Goal: Communication & Community: Answer question/provide support

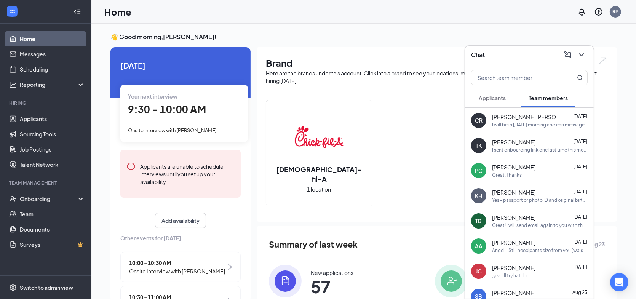
click at [502, 124] on div "I will be in [DATE] morning and can message you. Or - message me your availabil…" at bounding box center [540, 124] width 96 height 6
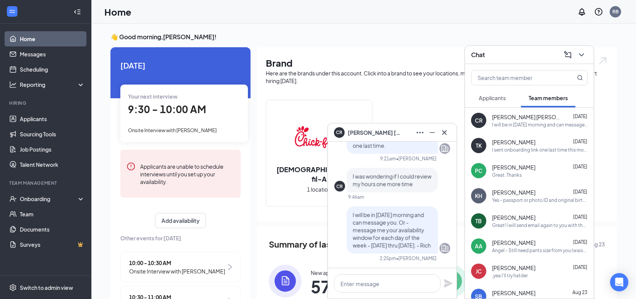
click at [501, 172] on div "Great. Thanks" at bounding box center [507, 175] width 30 height 6
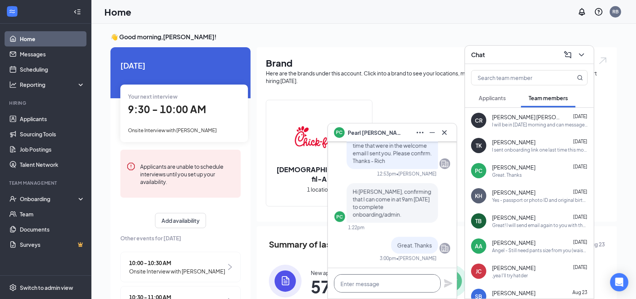
click at [354, 282] on textarea at bounding box center [387, 283] width 107 height 18
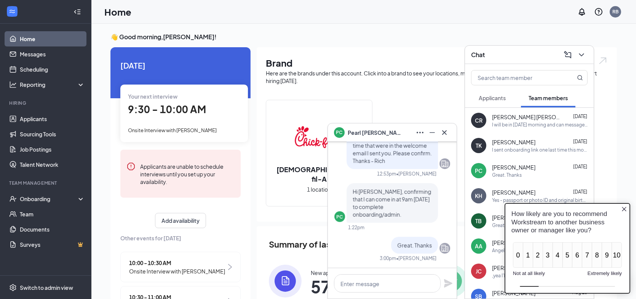
click at [476, 188] on div "KH" at bounding box center [478, 195] width 15 height 15
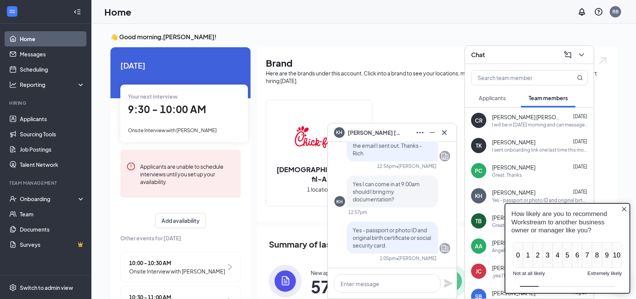
click at [625, 210] on icon "Close button" at bounding box center [623, 208] width 5 height 5
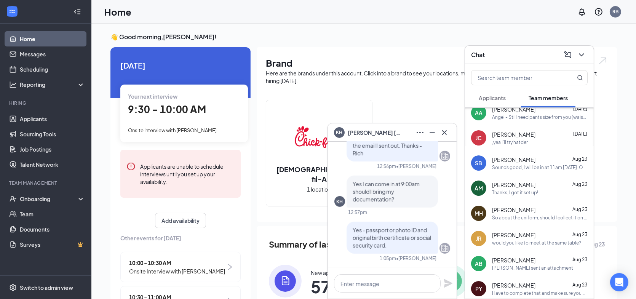
scroll to position [152, 0]
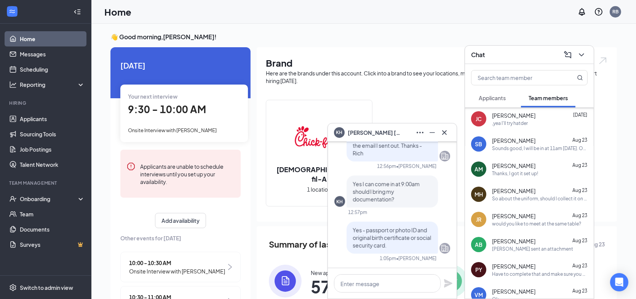
click at [520, 219] on div "[PERSON_NAME] [DATE] would you like to meet at the same table?" at bounding box center [540, 219] width 96 height 15
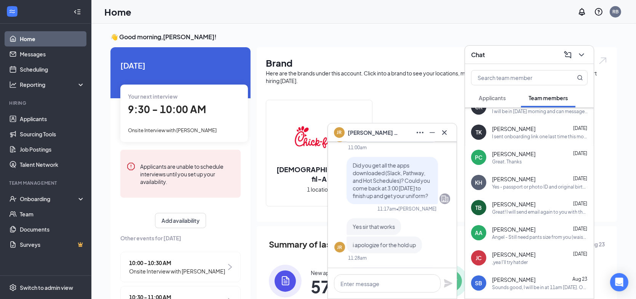
scroll to position [0, 0]
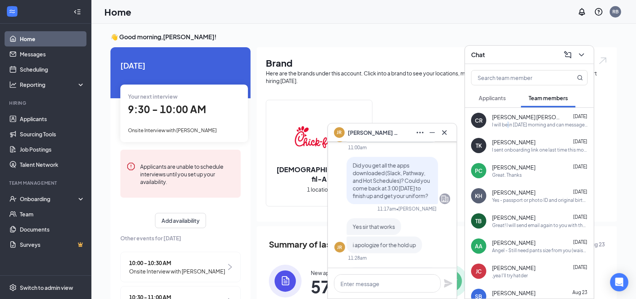
click at [508, 123] on div "I will be in [DATE] morning and can message you. Or - message me your availabil…" at bounding box center [540, 124] width 96 height 6
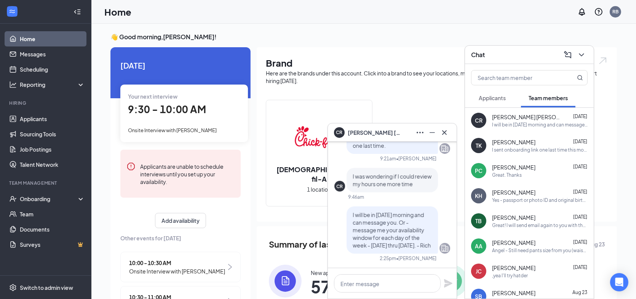
click at [523, 219] on span "[PERSON_NAME]" at bounding box center [513, 218] width 43 height 8
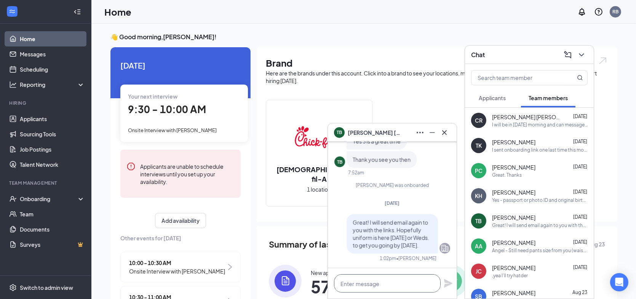
click at [359, 283] on textarea at bounding box center [387, 283] width 107 height 18
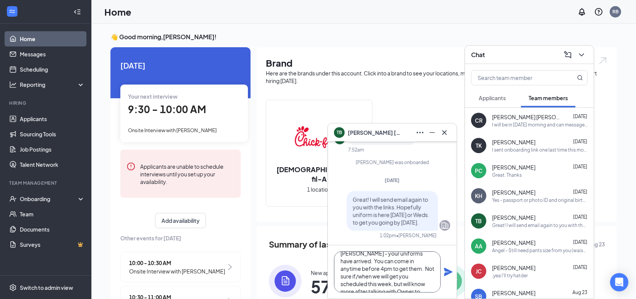
scroll to position [15, 0]
type textarea "[PERSON_NAME] - your uniforms have arrived. You can come in anytime before 4pm …"
click at [449, 272] on icon "Plane" at bounding box center [448, 271] width 9 height 9
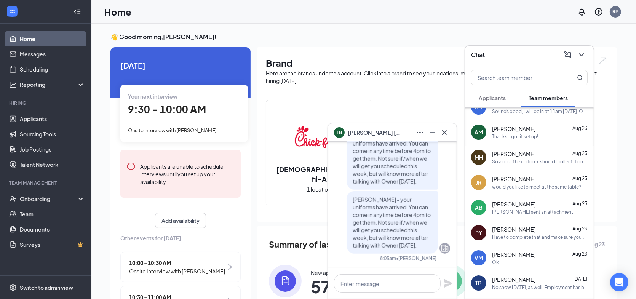
scroll to position [190, 0]
click at [510, 235] on div "Have to complete that and make sure you have apps downloaded. Need to see photo…" at bounding box center [540, 236] width 96 height 6
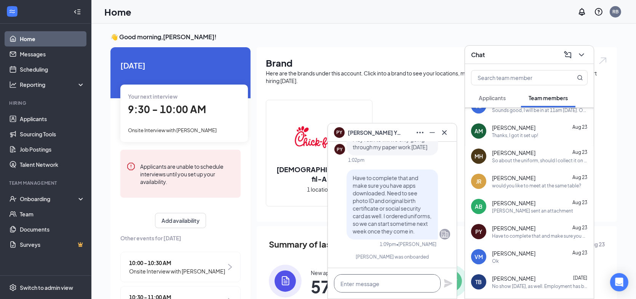
click at [381, 280] on textarea at bounding box center [387, 283] width 107 height 18
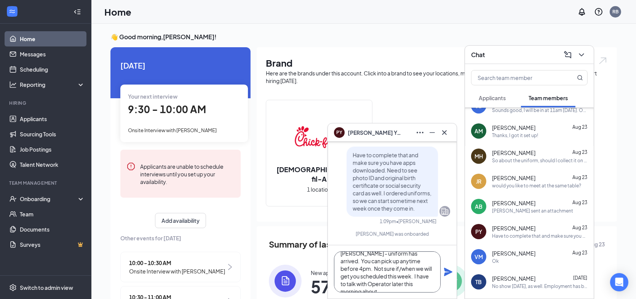
scroll to position [15, 0]
type textarea "[PERSON_NAME] - uniform has arrived. You can pick up anytime before 4pm. Not su…"
drag, startPoint x: 447, startPoint y: 276, endPoint x: 454, endPoint y: 280, distance: 8.0
click at [450, 278] on div "[PERSON_NAME] - uniform has arrived. You can pick up anytime before 4pm. Not su…" at bounding box center [392, 271] width 129 height 53
click at [445, 136] on icon "Cross" at bounding box center [444, 132] width 9 height 9
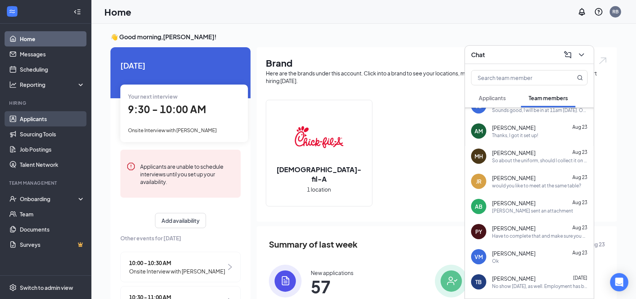
click at [49, 123] on link "Applicants" at bounding box center [52, 118] width 65 height 15
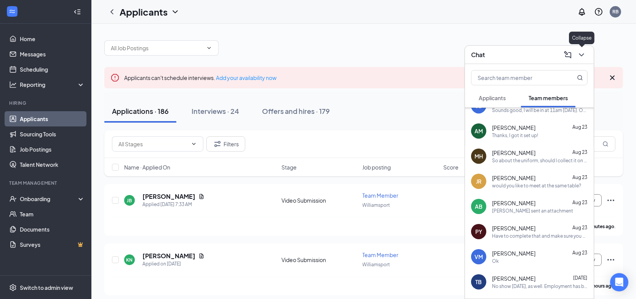
click at [582, 54] on icon "ChevronDown" at bounding box center [581, 54] width 9 height 9
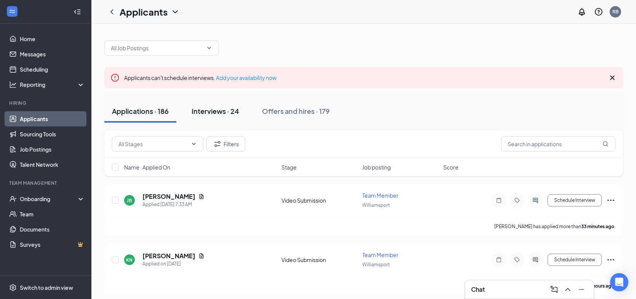
click at [229, 113] on div "Interviews · 24" at bounding box center [216, 111] width 48 height 10
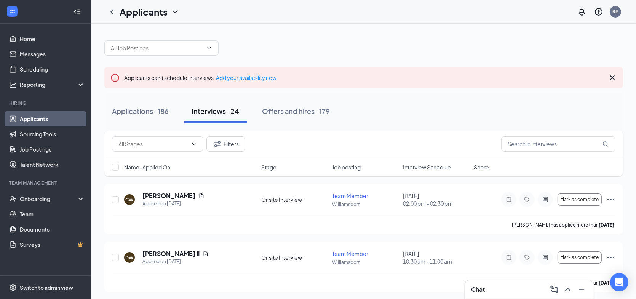
click at [438, 169] on span "Interview Schedule" at bounding box center [427, 167] width 48 height 8
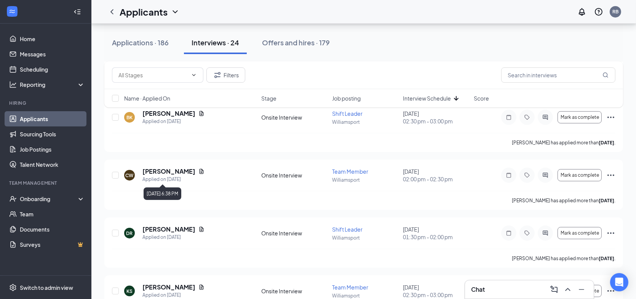
scroll to position [228, 0]
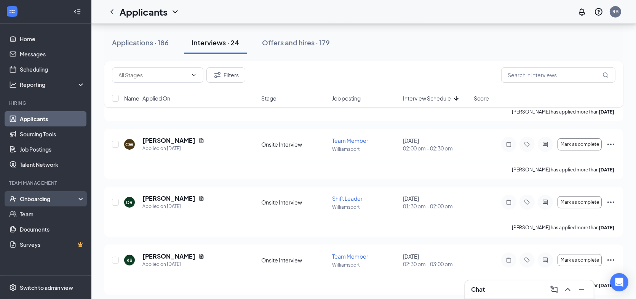
click at [41, 203] on div "Onboarding" at bounding box center [45, 198] width 91 height 15
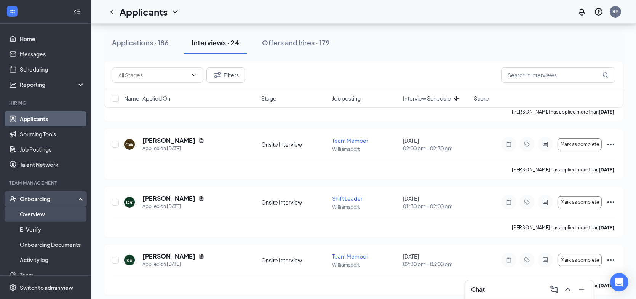
click at [43, 211] on link "Overview" at bounding box center [52, 213] width 65 height 15
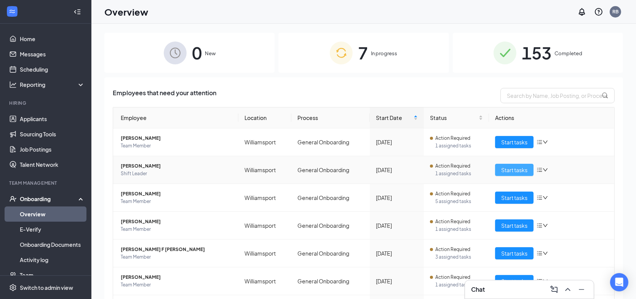
click at [501, 167] on span "Start tasks" at bounding box center [514, 170] width 26 height 8
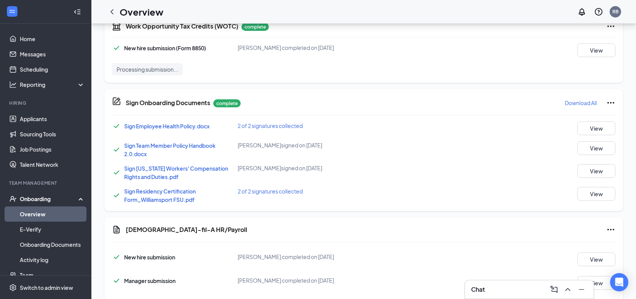
scroll to position [417, 0]
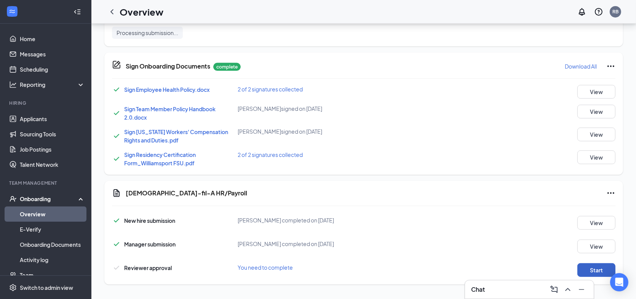
click at [596, 267] on button "Start" at bounding box center [596, 270] width 38 height 14
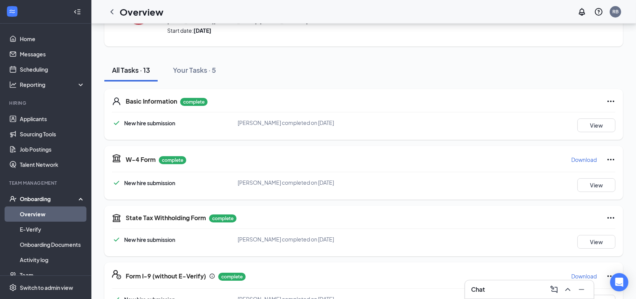
scroll to position [0, 0]
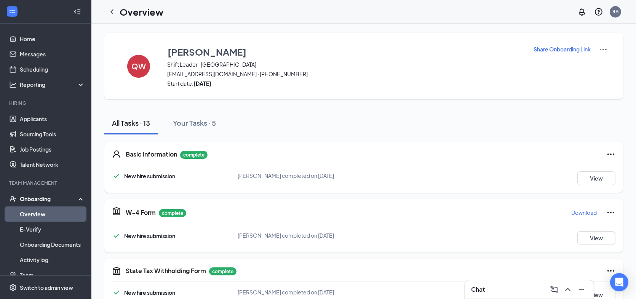
click at [607, 49] on img at bounding box center [603, 49] width 9 height 9
click at [491, 133] on div "All Tasks · 13 Your Tasks · 5" at bounding box center [363, 123] width 519 height 23
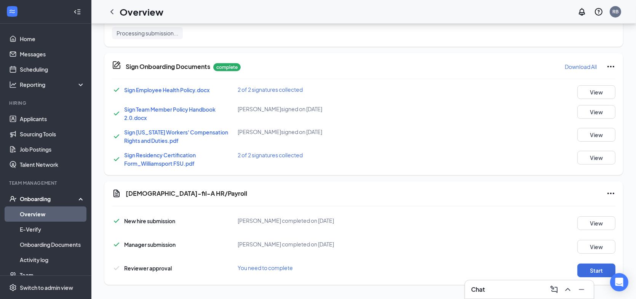
scroll to position [417, 0]
click at [610, 193] on icon "Ellipses" at bounding box center [610, 192] width 9 height 9
click at [587, 208] on span "Mark as complete" at bounding box center [582, 208] width 45 height 8
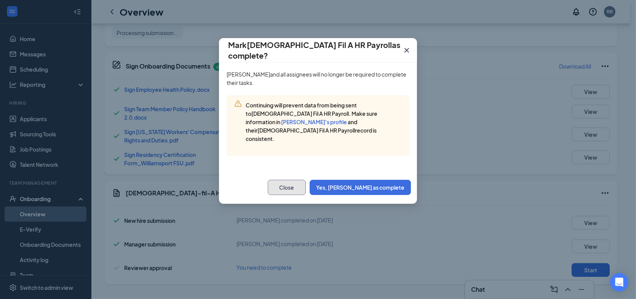
click at [306, 180] on button "Close" at bounding box center [287, 187] width 38 height 15
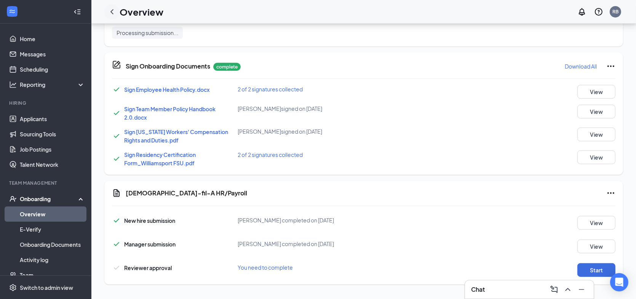
click at [112, 11] on icon "ChevronLeft" at bounding box center [111, 11] width 9 height 9
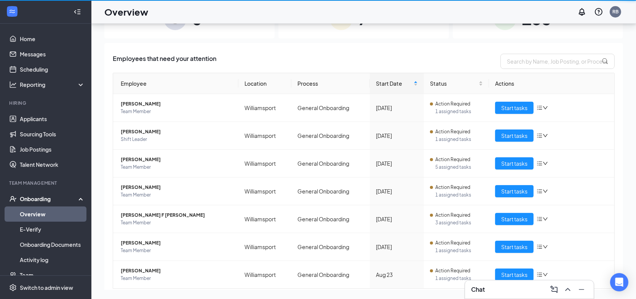
scroll to position [34, 0]
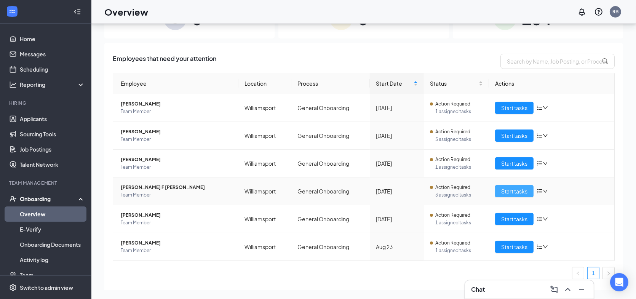
click at [503, 191] on span "Start tasks" at bounding box center [514, 191] width 26 height 8
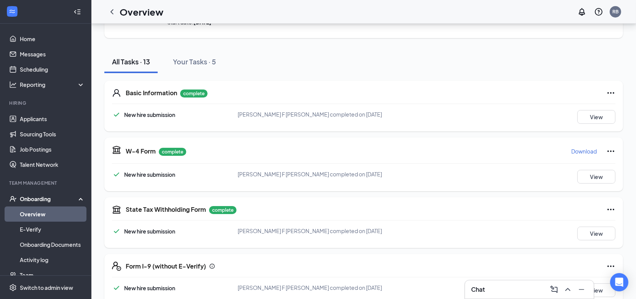
scroll to position [33, 0]
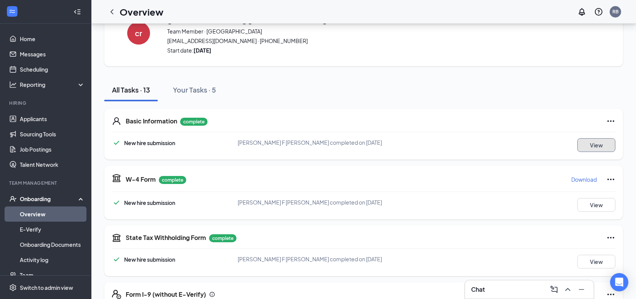
click at [589, 147] on button "View" at bounding box center [596, 145] width 38 height 14
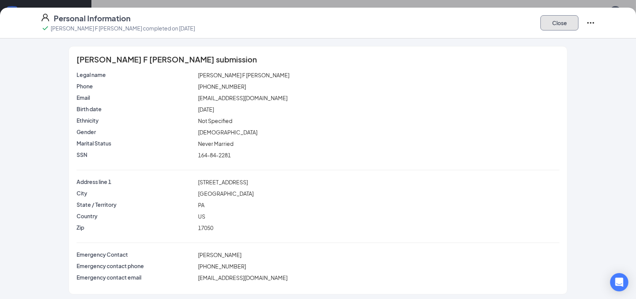
click at [564, 22] on button "Close" at bounding box center [559, 22] width 38 height 15
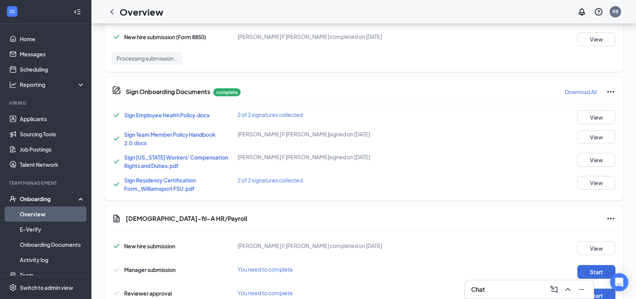
scroll to position [414, 0]
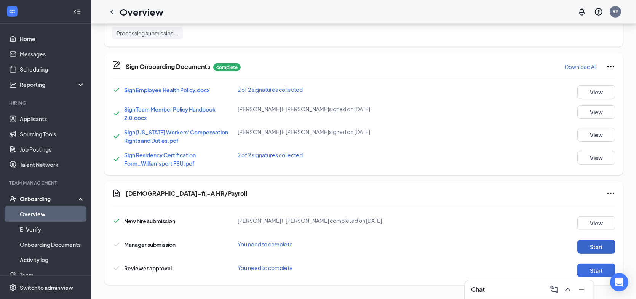
click at [594, 246] on button "Start" at bounding box center [596, 247] width 38 height 14
click at [602, 270] on button "Start" at bounding box center [596, 270] width 38 height 14
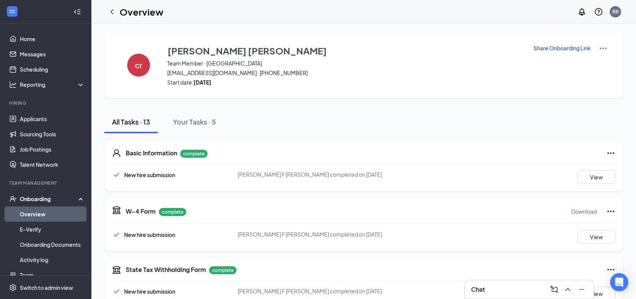
scroll to position [0, 0]
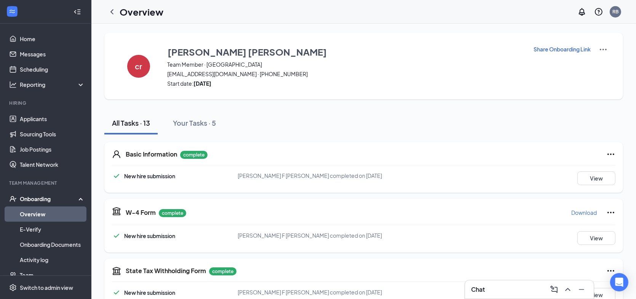
click at [481, 290] on h3 "Chat" at bounding box center [478, 289] width 14 height 8
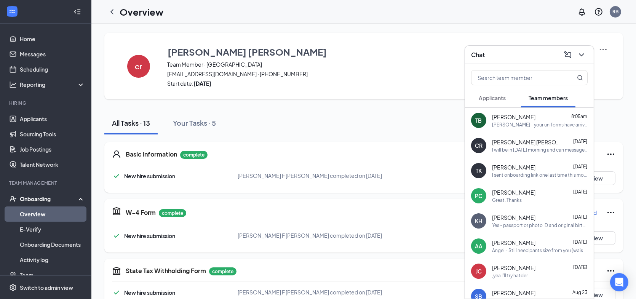
click at [509, 149] on div "I will be in [DATE] morning and can message you. Or - message me your availabil…" at bounding box center [540, 150] width 96 height 6
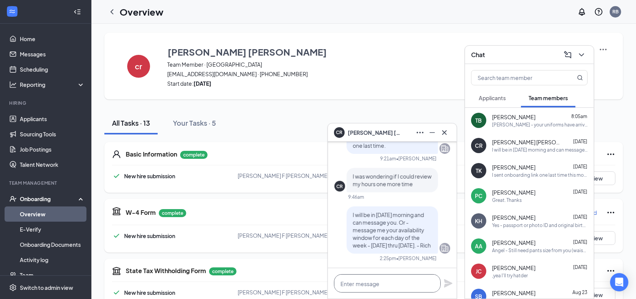
click at [375, 279] on textarea at bounding box center [387, 283] width 107 height 18
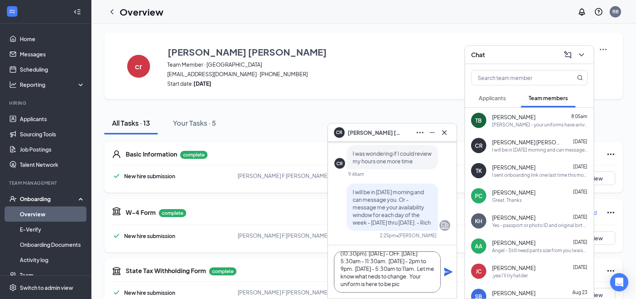
scroll to position [30, 0]
click at [409, 269] on textarea "I wrote down Mondays from 5:30am to 9:30am. [DATE] - 4pm to close (10:30pm). [D…" at bounding box center [387, 271] width 107 height 41
type textarea "I wrote down Mondays from 5:30am to 9:30am. [DATE] - 4pm to close (10:30pm). [D…"
click at [447, 273] on icon "Plane" at bounding box center [448, 272] width 8 height 8
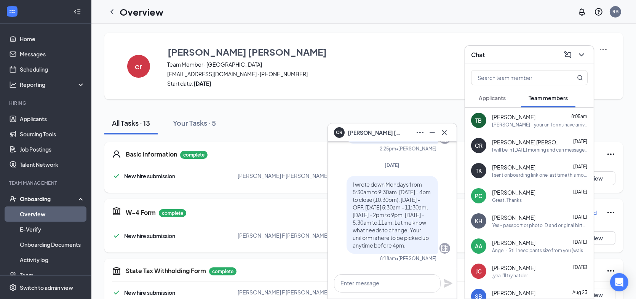
scroll to position [0, 0]
click at [358, 288] on textarea at bounding box center [387, 283] width 107 height 18
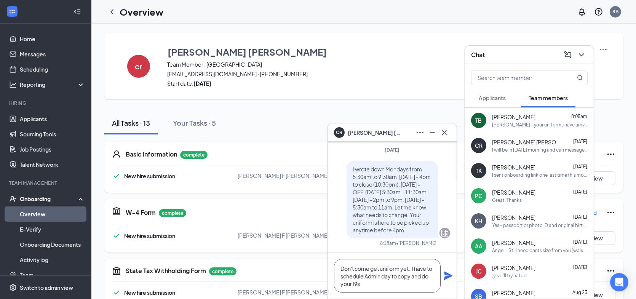
type textarea "Don't come get uniform yet. I have to schedule Admin day to copy and do your I9…"
click at [442, 274] on div "Don't come get uniform yet. I have to schedule Admin day to copy and do your I9…" at bounding box center [392, 276] width 129 height 46
click at [445, 275] on icon "Plane" at bounding box center [448, 275] width 8 height 8
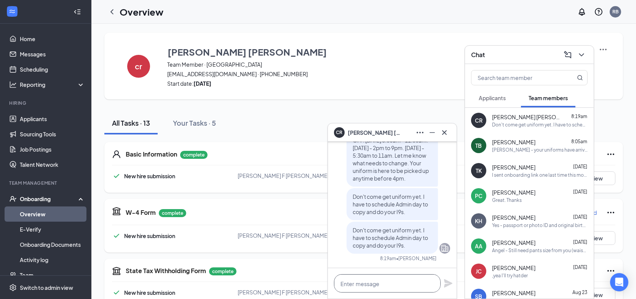
click at [365, 283] on textarea at bounding box center [387, 283] width 107 height 18
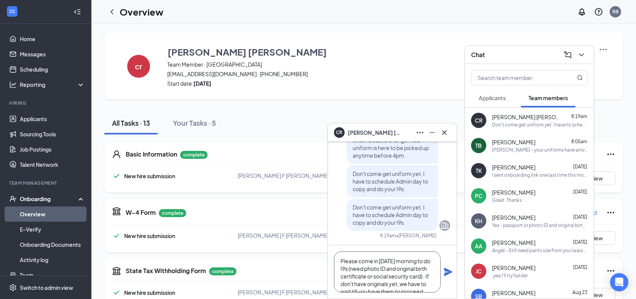
click at [433, 261] on textarea "Please come in [DATE] morning to do I9s (need photo ID and original birth certi…" at bounding box center [387, 271] width 107 height 41
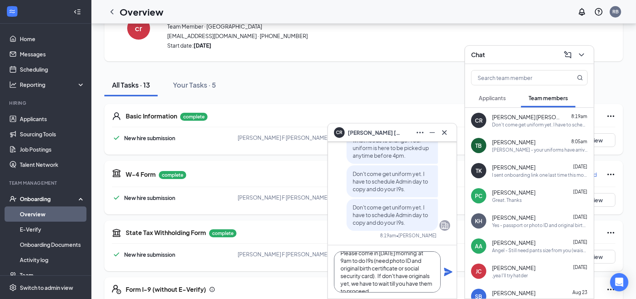
scroll to position [16, 0]
type textarea "Please come in [DATE] morning at 9am to do I9s (need photo ID and original birt…"
click at [446, 273] on icon "Plane" at bounding box center [448, 272] width 8 height 8
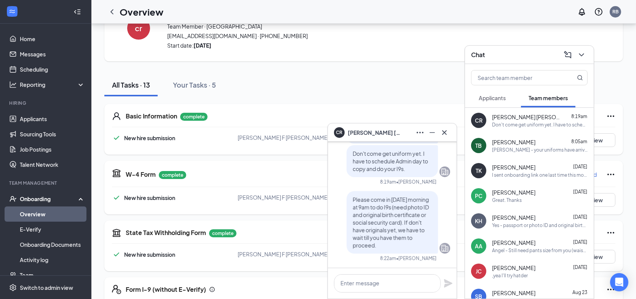
scroll to position [0, 0]
click at [445, 133] on icon "Cross" at bounding box center [444, 132] width 9 height 9
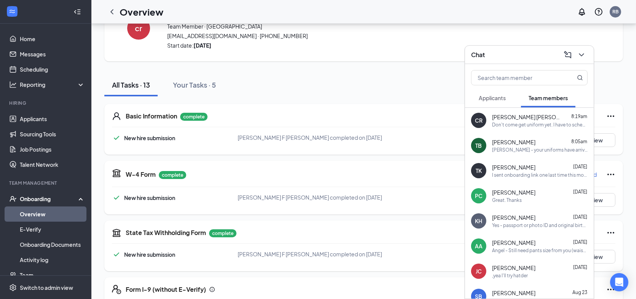
click at [41, 217] on link "Overview" at bounding box center [52, 213] width 65 height 15
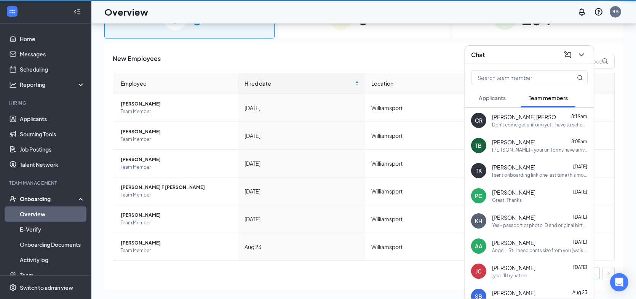
scroll to position [34, 0]
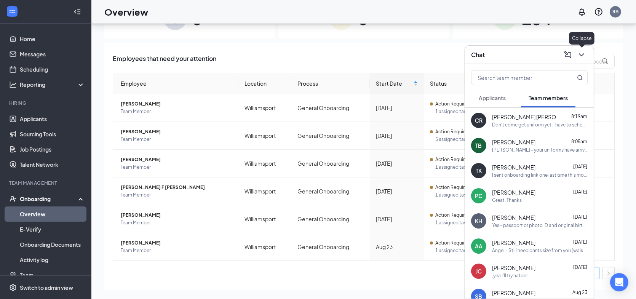
click at [581, 56] on icon "ChevronDown" at bounding box center [581, 54] width 9 height 9
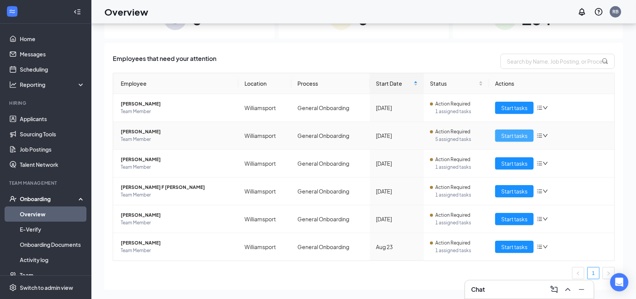
click at [513, 136] on span "Start tasks" at bounding box center [514, 135] width 26 height 8
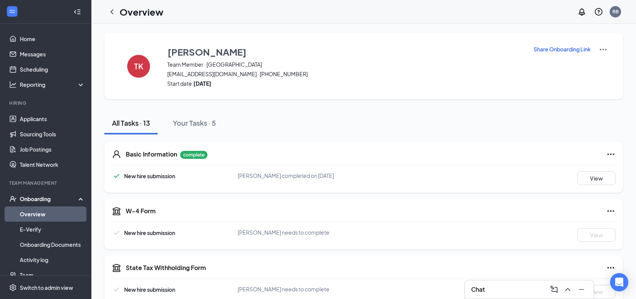
click at [112, 14] on icon "ChevronLeft" at bounding box center [111, 11] width 9 height 9
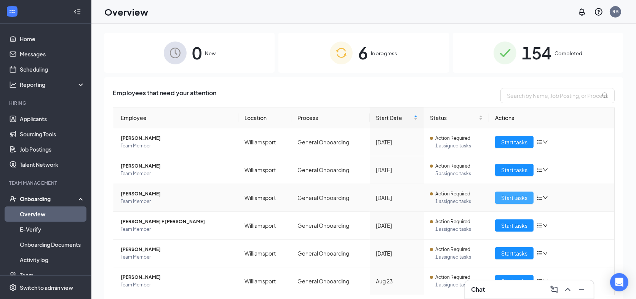
click at [501, 196] on span "Start tasks" at bounding box center [514, 197] width 26 height 8
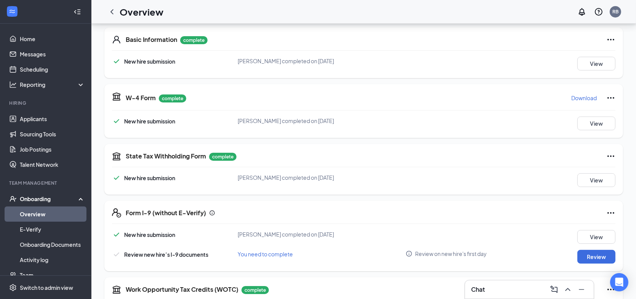
scroll to position [109, 0]
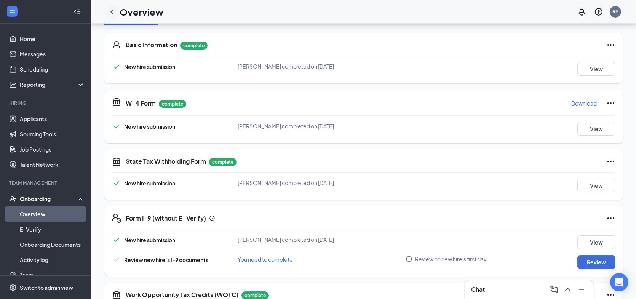
click at [110, 11] on icon "ChevronLeft" at bounding box center [111, 11] width 9 height 9
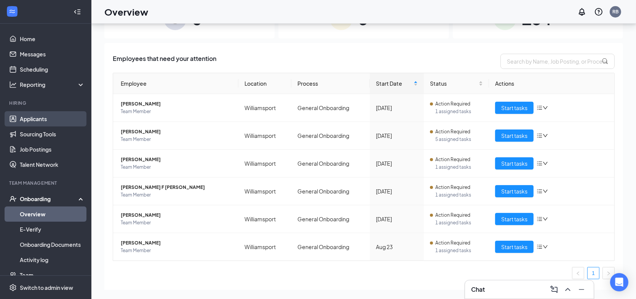
click at [42, 120] on link "Applicants" at bounding box center [52, 118] width 65 height 15
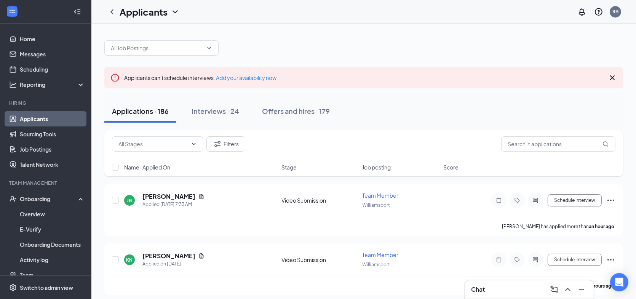
drag, startPoint x: 287, startPoint y: 112, endPoint x: 390, endPoint y: 126, distance: 103.8
click at [287, 112] on div "Offers and hires · 179" at bounding box center [296, 111] width 68 height 10
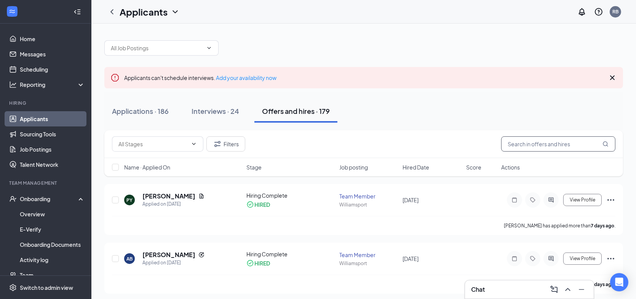
click at [522, 145] on input "text" at bounding box center [558, 143] width 114 height 15
type input "t"
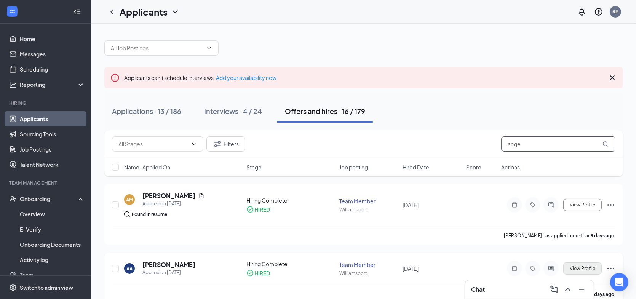
type input "ange"
click at [576, 267] on span "View Profile" at bounding box center [583, 268] width 26 height 5
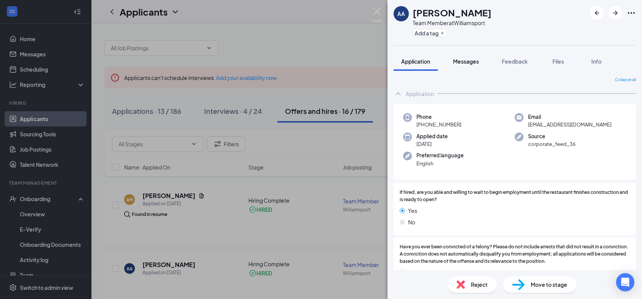
click at [466, 61] on span "Messages" at bounding box center [466, 61] width 26 height 7
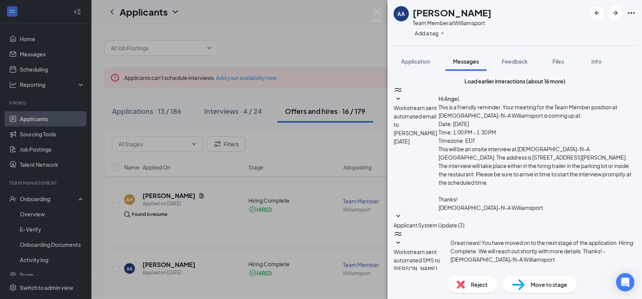
scroll to position [234, 0]
checkbox input "true"
type textarea "Can you come in [DATE] morning to complete I9s (photo ID and original birth cer…"
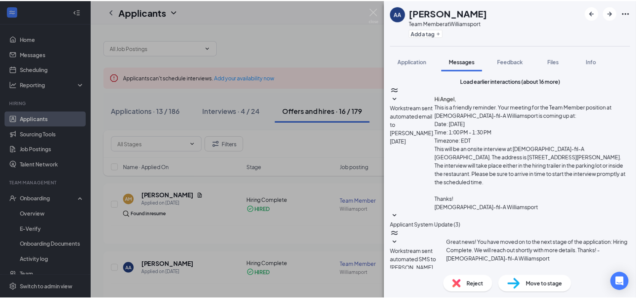
scroll to position [382, 0]
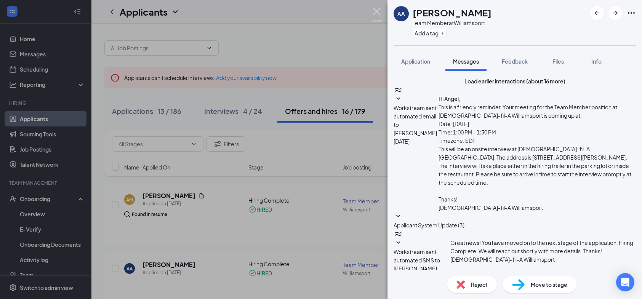
click at [374, 7] on div "AA [PERSON_NAME] Team Member at [GEOGRAPHIC_DATA] Add a tag Application Message…" at bounding box center [321, 149] width 642 height 299
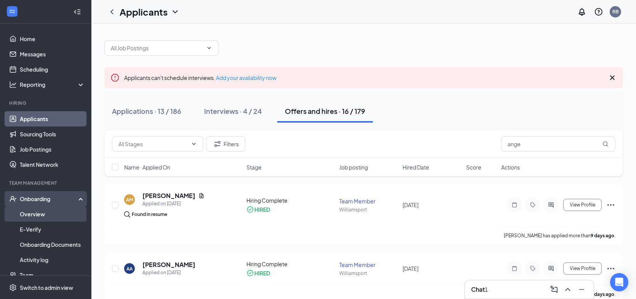
click at [22, 218] on link "Overview" at bounding box center [52, 213] width 65 height 15
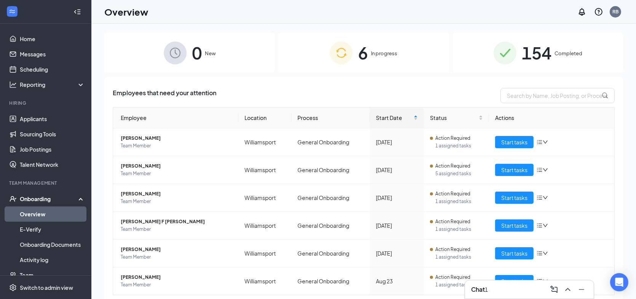
click at [522, 53] on span "154" at bounding box center [537, 53] width 30 height 26
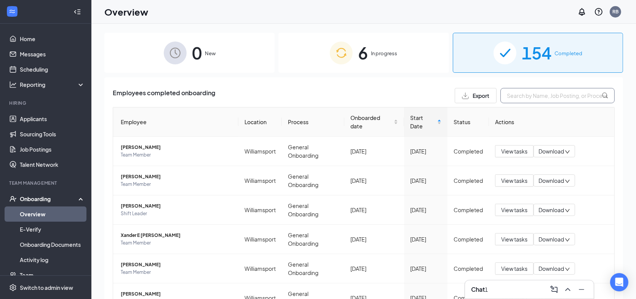
click at [511, 94] on input "text" at bounding box center [557, 95] width 114 height 15
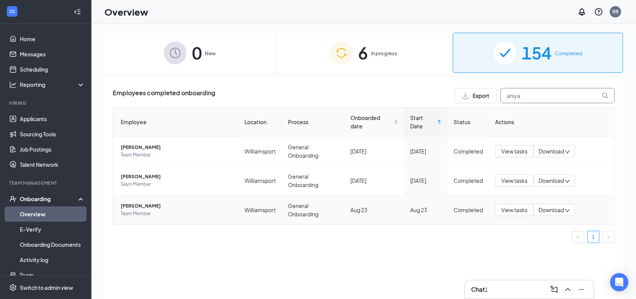
type input "aniya"
click at [163, 207] on span "[PERSON_NAME]" at bounding box center [177, 206] width 112 height 8
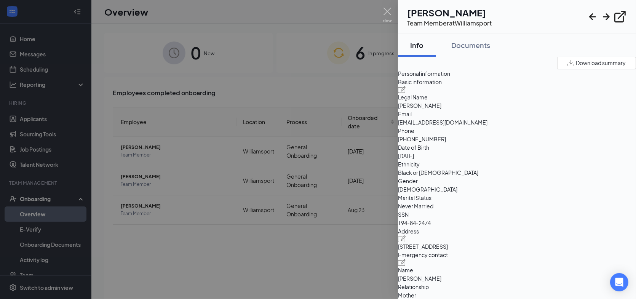
click at [151, 206] on div at bounding box center [318, 149] width 636 height 299
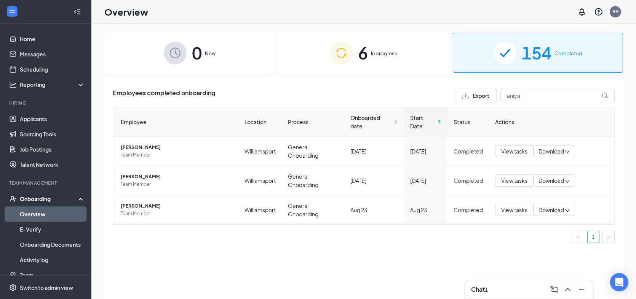
click at [533, 58] on span "154" at bounding box center [537, 53] width 30 height 26
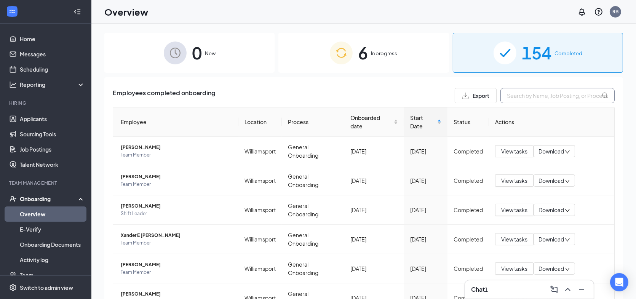
click at [503, 97] on input "text" at bounding box center [557, 95] width 114 height 15
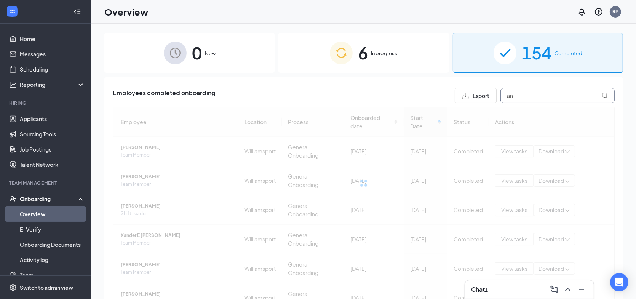
type input "a"
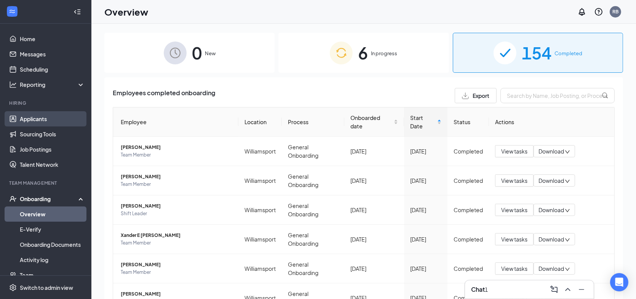
click at [41, 116] on link "Applicants" at bounding box center [52, 118] width 65 height 15
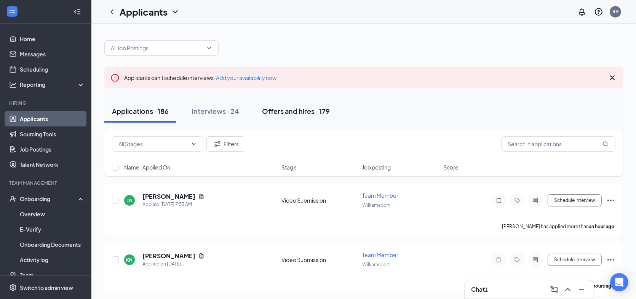
click at [337, 109] on button "Offers and hires · 179" at bounding box center [295, 111] width 83 height 23
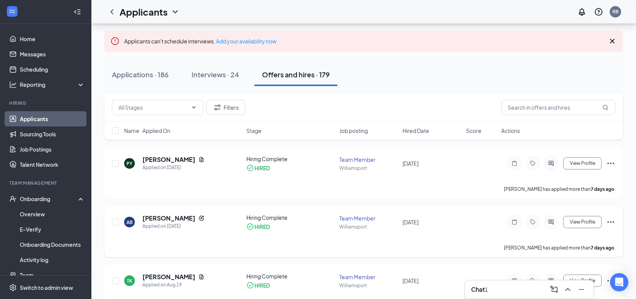
scroll to position [38, 0]
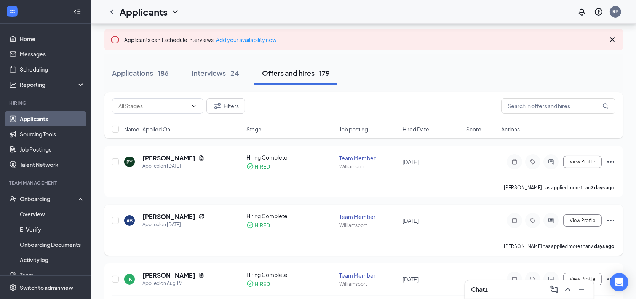
click at [612, 221] on icon "Ellipses" at bounding box center [610, 220] width 9 height 9
click at [176, 217] on h5 "[PERSON_NAME]" at bounding box center [168, 216] width 53 height 8
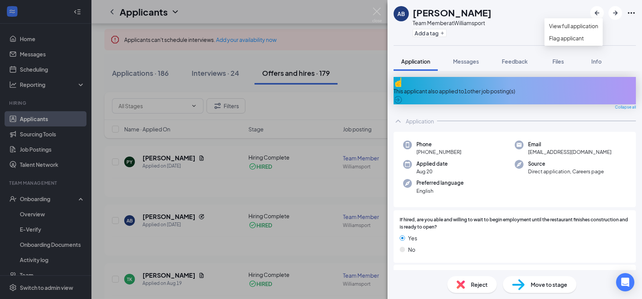
click at [632, 14] on icon "Ellipses" at bounding box center [630, 12] width 9 height 9
click at [538, 27] on div "AB [PERSON_NAME] Team Member at [GEOGRAPHIC_DATA] Add a tag" at bounding box center [514, 22] width 254 height 45
click at [377, 13] on img at bounding box center [377, 15] width 10 height 15
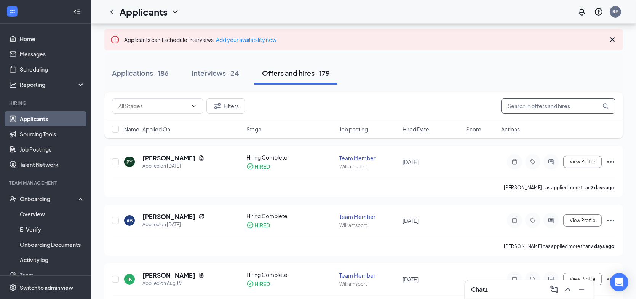
click at [528, 104] on input "text" at bounding box center [558, 105] width 114 height 15
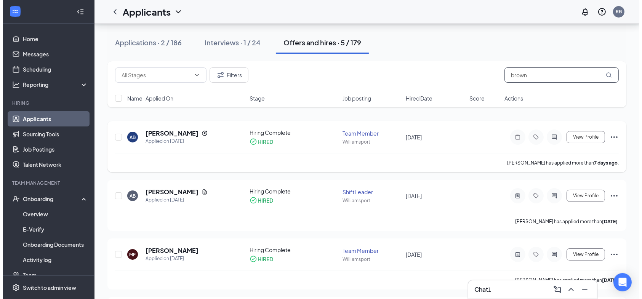
scroll to position [27, 0]
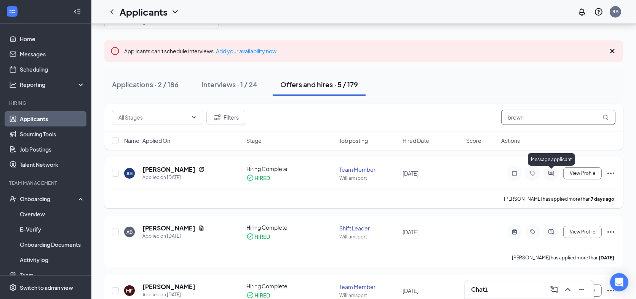
type input "brown"
click at [549, 173] on icon "ActiveChat" at bounding box center [550, 173] width 9 height 6
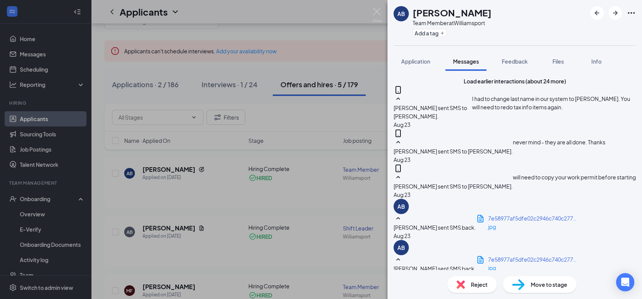
scroll to position [481, 0]
type textarea "Hi [PERSON_NAME] - uniforms are in. You can pick up anytime before 4pm. Not sur…"
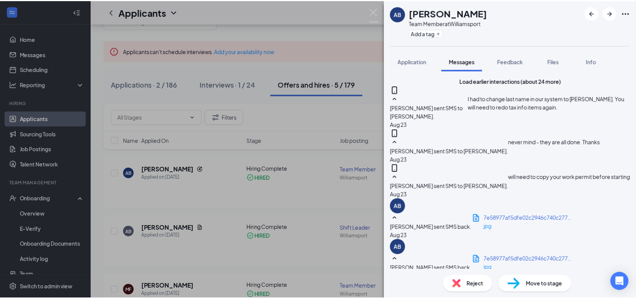
scroll to position [555, 0]
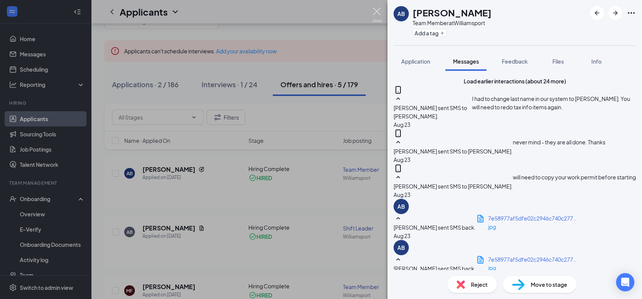
click at [377, 11] on img at bounding box center [377, 15] width 10 height 15
